Goal: Task Accomplishment & Management: Complete application form

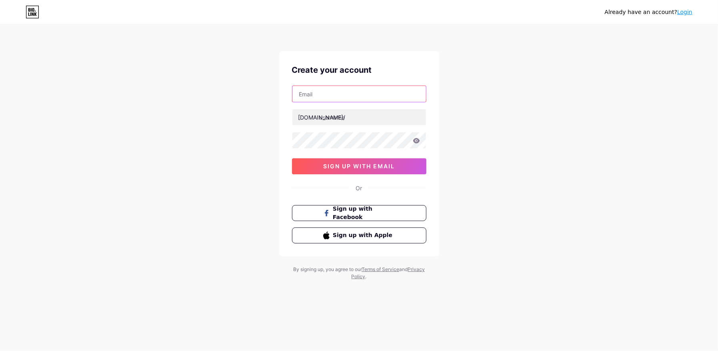
click at [390, 98] on input "text" at bounding box center [359, 94] width 134 height 16
type input "[EMAIL_ADDRESS][DOMAIN_NAME]"
click at [355, 119] on input "text" at bounding box center [359, 117] width 134 height 16
type input "l"
type input "labkesdapmk"
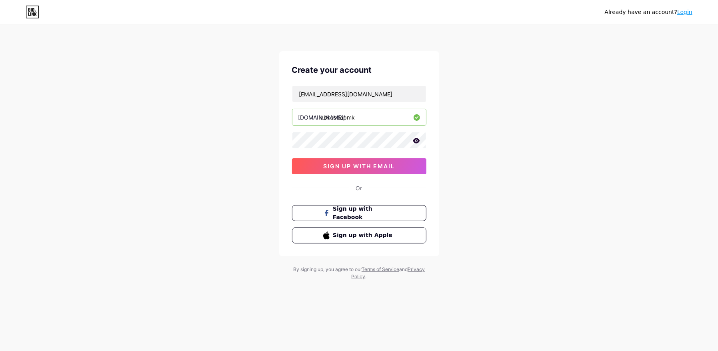
click at [414, 140] on icon at bounding box center [416, 140] width 7 height 5
click at [367, 170] on button "sign up with email" at bounding box center [359, 166] width 134 height 16
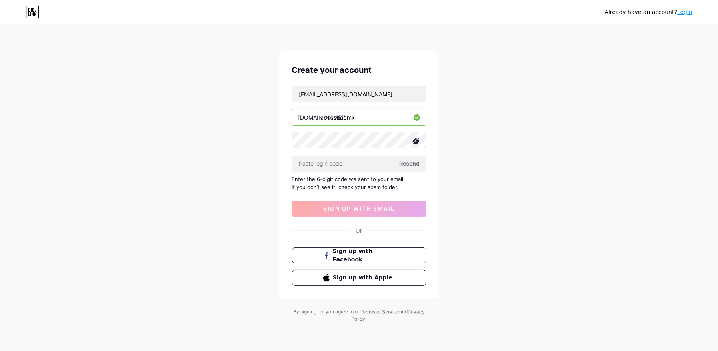
click at [409, 163] on span "Resend" at bounding box center [409, 163] width 20 height 8
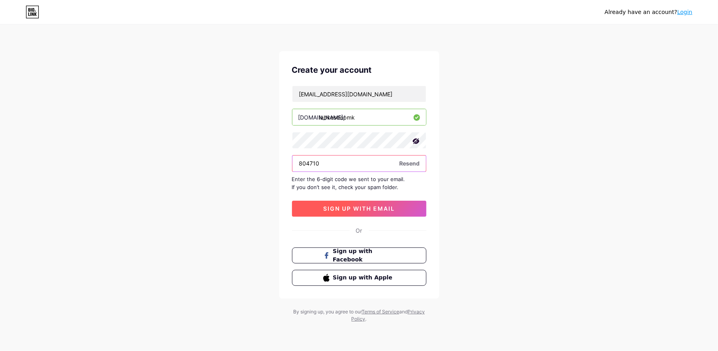
type input "804710"
click at [370, 213] on button "sign up with email" at bounding box center [359, 209] width 134 height 16
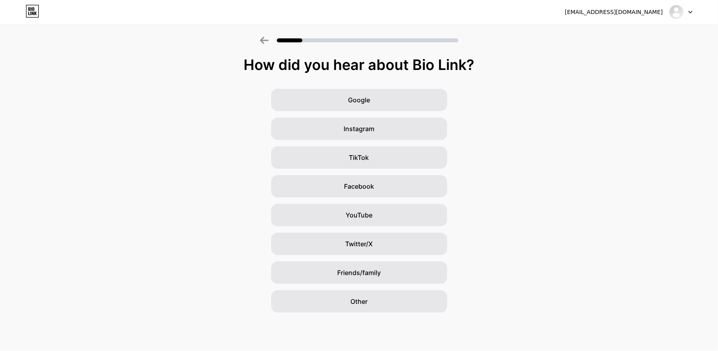
click at [525, 149] on div "Google Instagram TikTok Facebook YouTube Twitter/X Friends/family Other" at bounding box center [359, 201] width 718 height 224
click at [366, 104] on span "Google" at bounding box center [359, 100] width 22 height 10
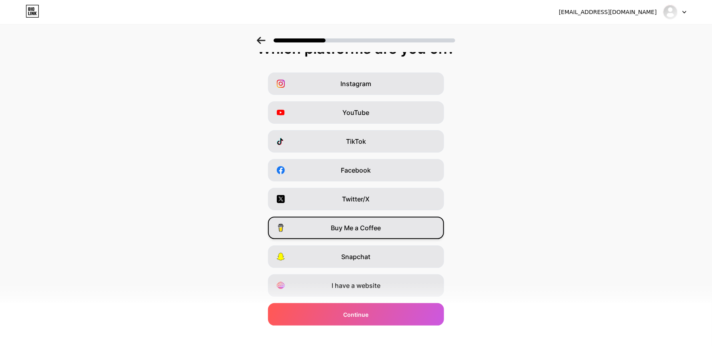
scroll to position [39, 0]
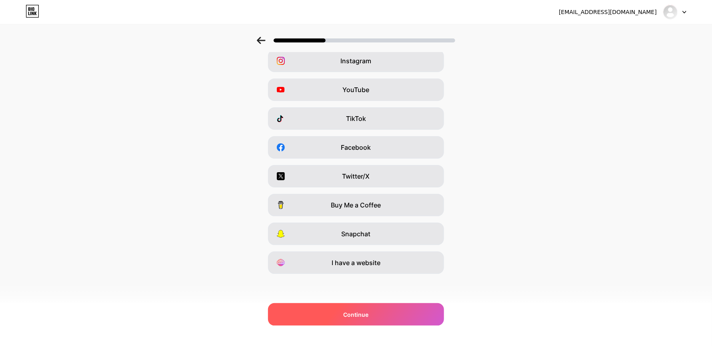
click at [369, 314] on span "Continue" at bounding box center [356, 314] width 25 height 8
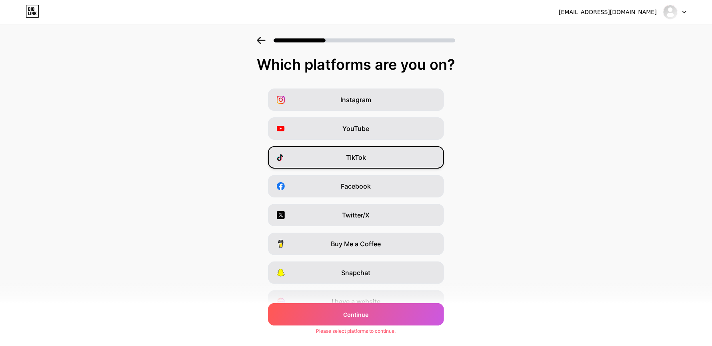
scroll to position [0, 0]
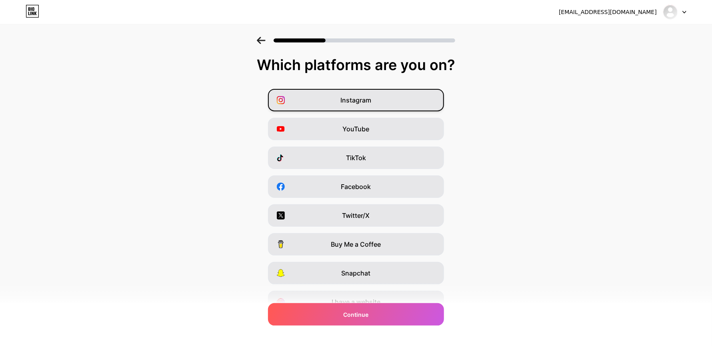
click at [368, 94] on div "Instagram" at bounding box center [356, 100] width 176 height 22
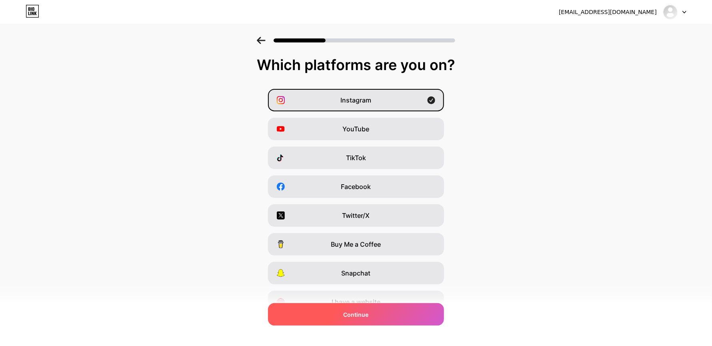
click at [378, 309] on div "Continue" at bounding box center [356, 314] width 176 height 22
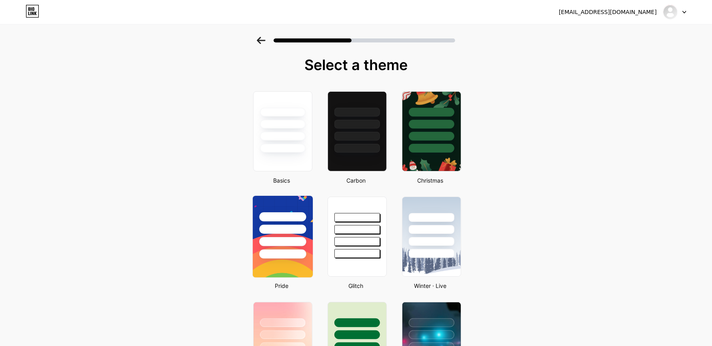
click at [286, 239] on div at bounding box center [282, 241] width 47 height 9
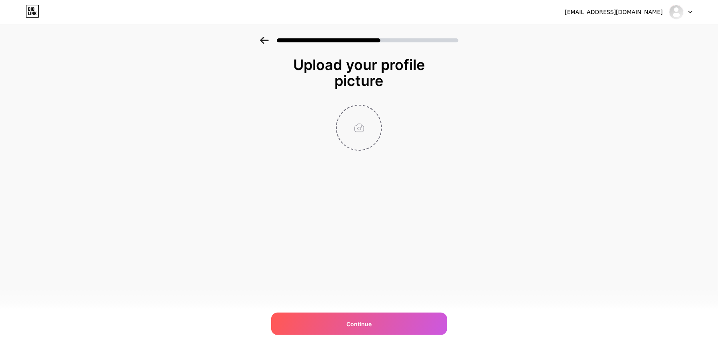
click at [359, 130] on input "file" at bounding box center [359, 128] width 44 height 44
type input "C:\fakepath\Lambang_Daerah_Kab._Pamekasan,_Jawa_Timur.png"
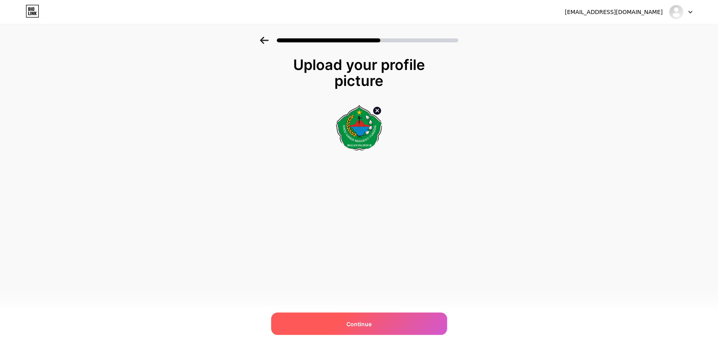
click at [380, 319] on div "Continue" at bounding box center [359, 324] width 176 height 22
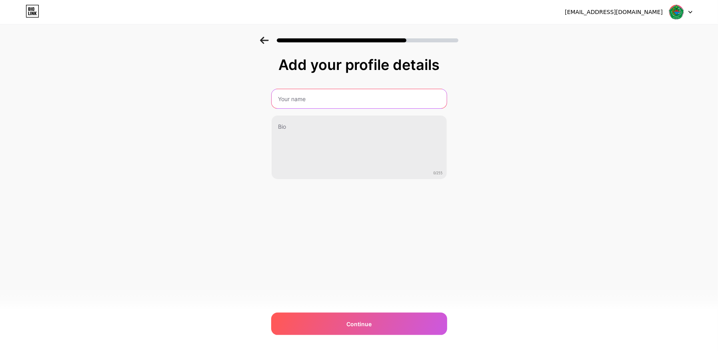
click at [318, 104] on input "text" at bounding box center [359, 98] width 175 height 19
type input "LABKESDA PAMEKASAN"
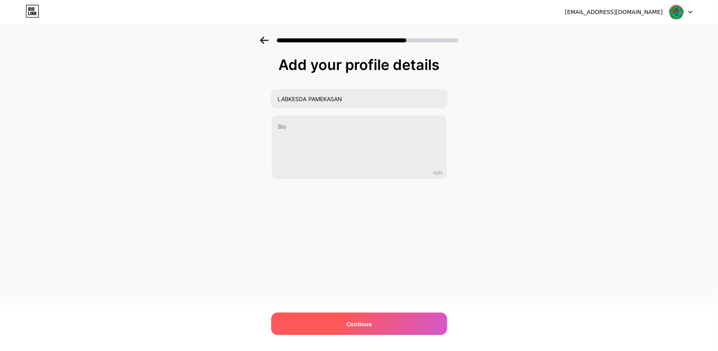
click at [344, 322] on div "Continue" at bounding box center [359, 324] width 176 height 22
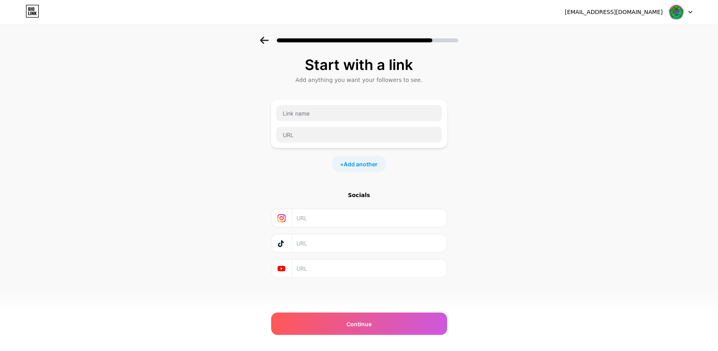
click at [326, 220] on input "text" at bounding box center [368, 218] width 145 height 18
click at [312, 109] on input "text" at bounding box center [359, 113] width 166 height 16
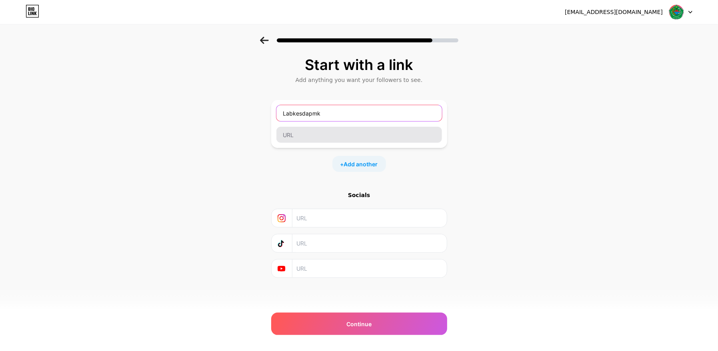
type input "Labkesdapmk"
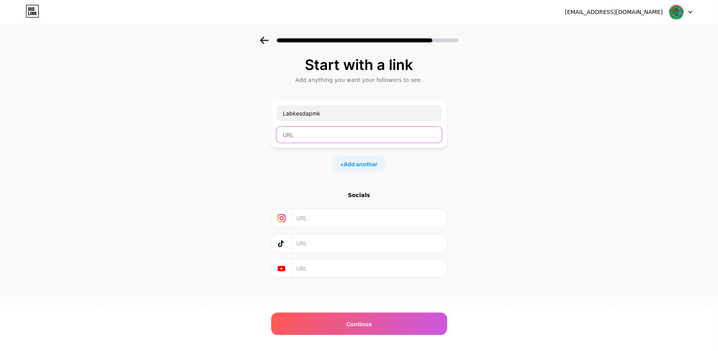
click at [357, 135] on input "text" at bounding box center [359, 135] width 166 height 16
click at [348, 219] on input "text" at bounding box center [368, 218] width 145 height 18
paste input "[URL][DOMAIN_NAME]"
type input "[URL][DOMAIN_NAME]"
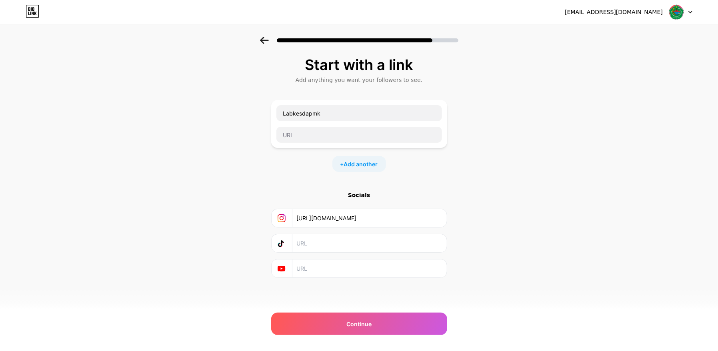
click at [296, 199] on div "Socials [URL][DOMAIN_NAME]" at bounding box center [359, 234] width 176 height 87
click at [308, 132] on input "text" at bounding box center [359, 135] width 166 height 16
click at [368, 164] on span "Add another" at bounding box center [361, 164] width 34 height 8
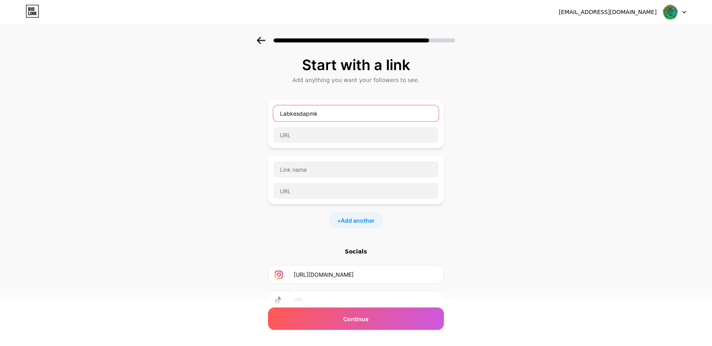
click at [345, 118] on input "Labkesdapmk" at bounding box center [356, 113] width 166 height 16
drag, startPoint x: 347, startPoint y: 117, endPoint x: 269, endPoint y: 109, distance: 78.4
click at [269, 109] on div "Start with a link Add anything you want your followers to see. Labkesdapmk + Ad…" at bounding box center [356, 205] width 712 height 337
type input "dokumen akreditasi"
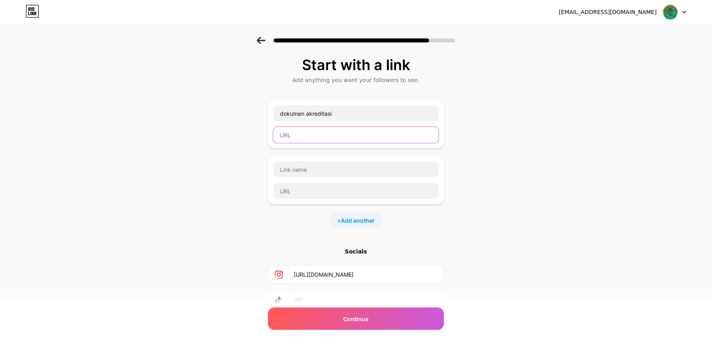
click at [304, 138] on input "text" at bounding box center [356, 135] width 166 height 16
paste input "[URL][DOMAIN_NAME]"
type input "[URL][DOMAIN_NAME]"
click at [538, 143] on div "Start with a link Add anything you want your followers to see. dokumen akredita…" at bounding box center [356, 205] width 712 height 337
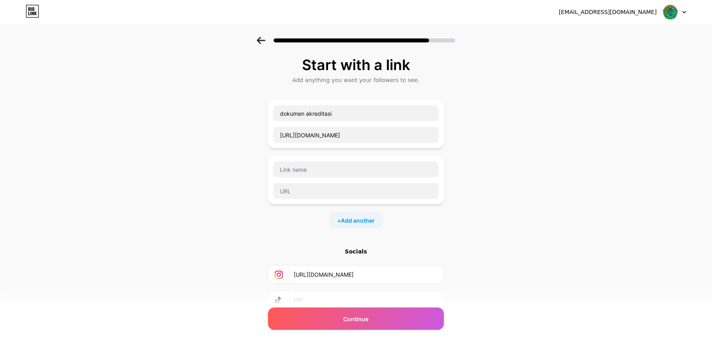
scroll to position [0, 0]
click at [310, 113] on input "dokumen akreditasi" at bounding box center [356, 113] width 166 height 16
click at [286, 112] on input "dokumen Akreditasi" at bounding box center [356, 113] width 166 height 16
click at [352, 117] on input "Dokumen Akreditasi" at bounding box center [356, 113] width 166 height 16
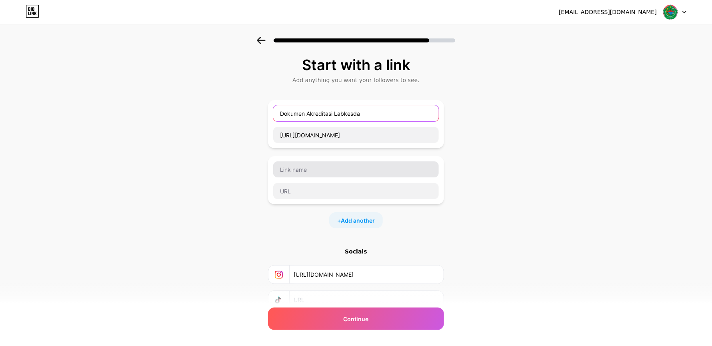
type input "Dokumen Akreditasi Labkesda"
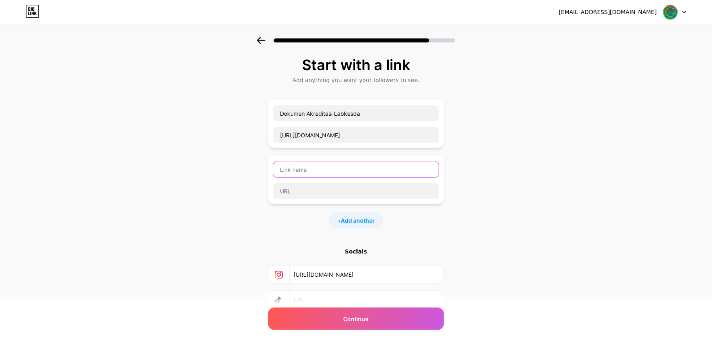
click at [377, 166] on input "text" at bounding box center [356, 169] width 166 height 16
click at [210, 132] on div "Start with a link Add anything you want your followers to see. Dokumen Akredita…" at bounding box center [356, 205] width 712 height 337
click at [310, 171] on input "text" at bounding box center [356, 169] width 166 height 16
type input "D"
type input "K"
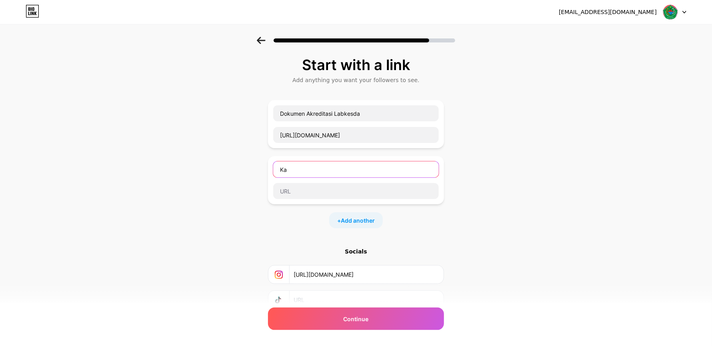
type input "K"
type input "Akreditasi Labkesda [GEOGRAPHIC_DATA]"
drag, startPoint x: 384, startPoint y: 171, endPoint x: 275, endPoint y: 160, distance: 109.7
click at [275, 160] on div "Akreditasi Labkesda [GEOGRAPHIC_DATA]" at bounding box center [356, 180] width 176 height 48
click at [359, 172] on input "Nomor SK, SOP, Pedoman, Danduan, dll" at bounding box center [356, 169] width 166 height 16
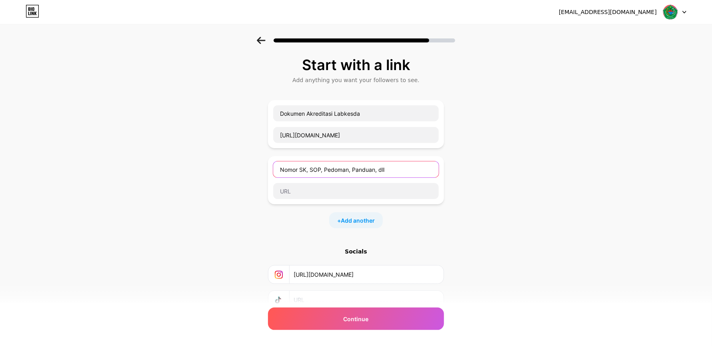
type input "Nomor SK, SOP, Pedoman, Panduan, dll"
click at [210, 156] on div "Start with a link Add anything you want your followers to see. Dokumen Akredita…" at bounding box center [356, 205] width 712 height 337
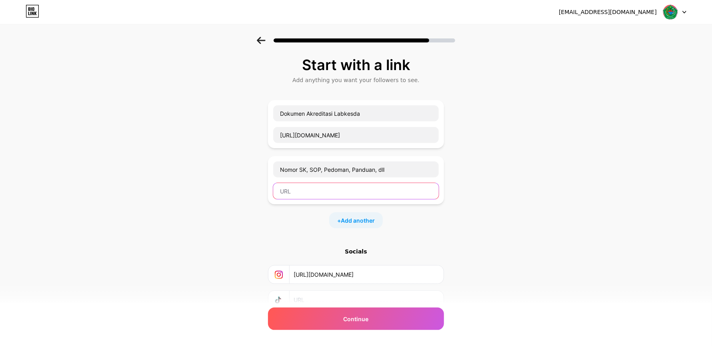
click at [322, 191] on input "text" at bounding box center [356, 191] width 166 height 16
paste input "[URL][DOMAIN_NAME]"
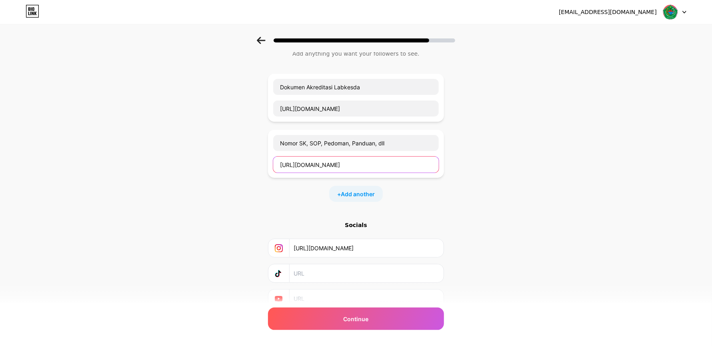
scroll to position [60, 0]
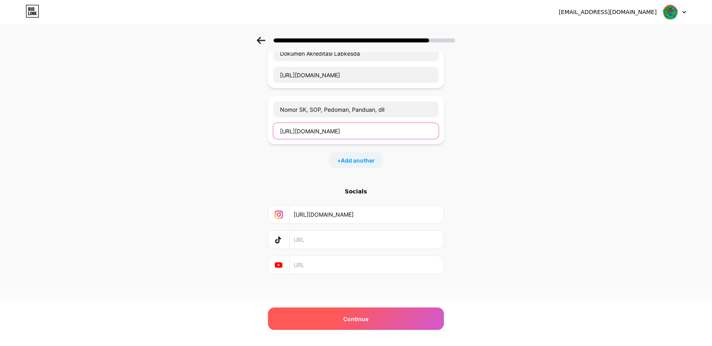
type input "[URL][DOMAIN_NAME]"
click at [366, 315] on span "Continue" at bounding box center [356, 318] width 25 height 8
click at [360, 320] on span "Continue" at bounding box center [356, 318] width 25 height 8
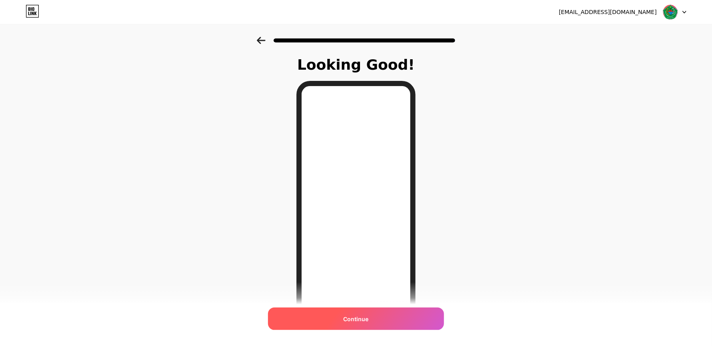
click at [350, 316] on span "Continue" at bounding box center [356, 318] width 25 height 8
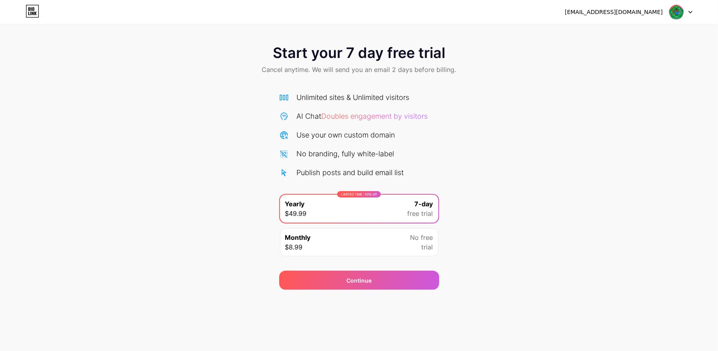
click at [538, 116] on div "Start your 7 day free trial Cancel anytime. We will send you an email 2 days be…" at bounding box center [359, 163] width 718 height 253
click at [439, 119] on div "AI Chat Doubles engagement by visitors" at bounding box center [359, 116] width 160 height 11
click at [362, 283] on div "Continue" at bounding box center [358, 280] width 25 height 8
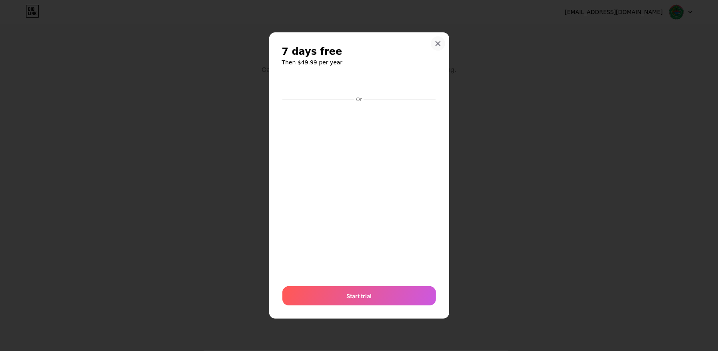
click at [439, 43] on icon at bounding box center [438, 43] width 6 height 6
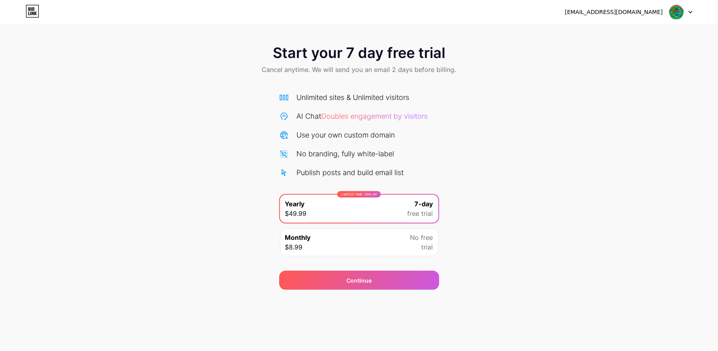
click at [692, 11] on icon at bounding box center [690, 12] width 4 height 3
click at [530, 121] on div "Start your 7 day free trial Cancel anytime. We will send you an email 2 days be…" at bounding box center [359, 163] width 718 height 253
click at [536, 126] on div "Start your 7 day free trial Cancel anytime. We will send you an email 2 days be…" at bounding box center [359, 163] width 718 height 253
